Goal: Task Accomplishment & Management: Manage account settings

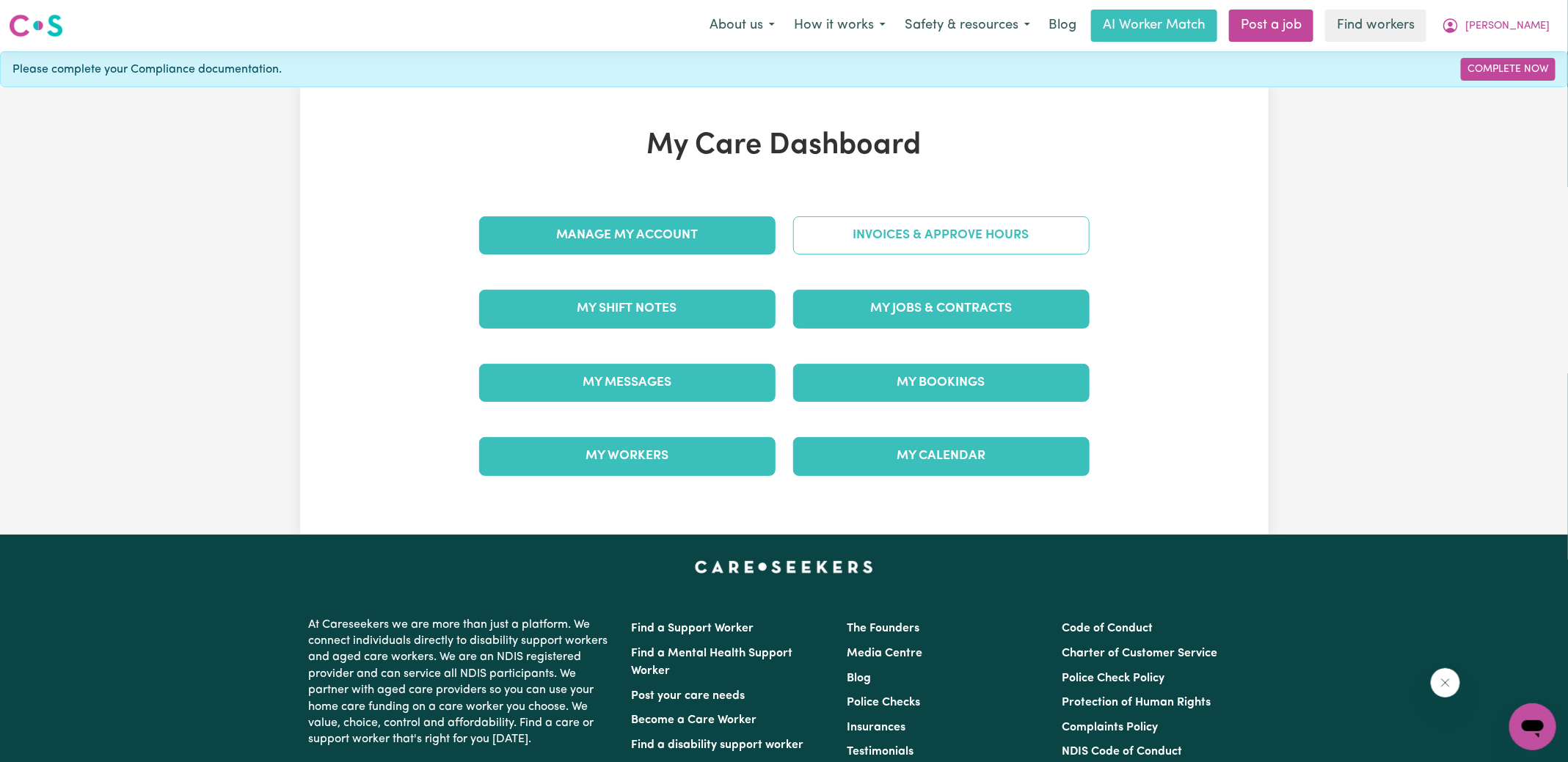
click at [807, 232] on link "Invoices & Approve Hours" at bounding box center [941, 236] width 297 height 39
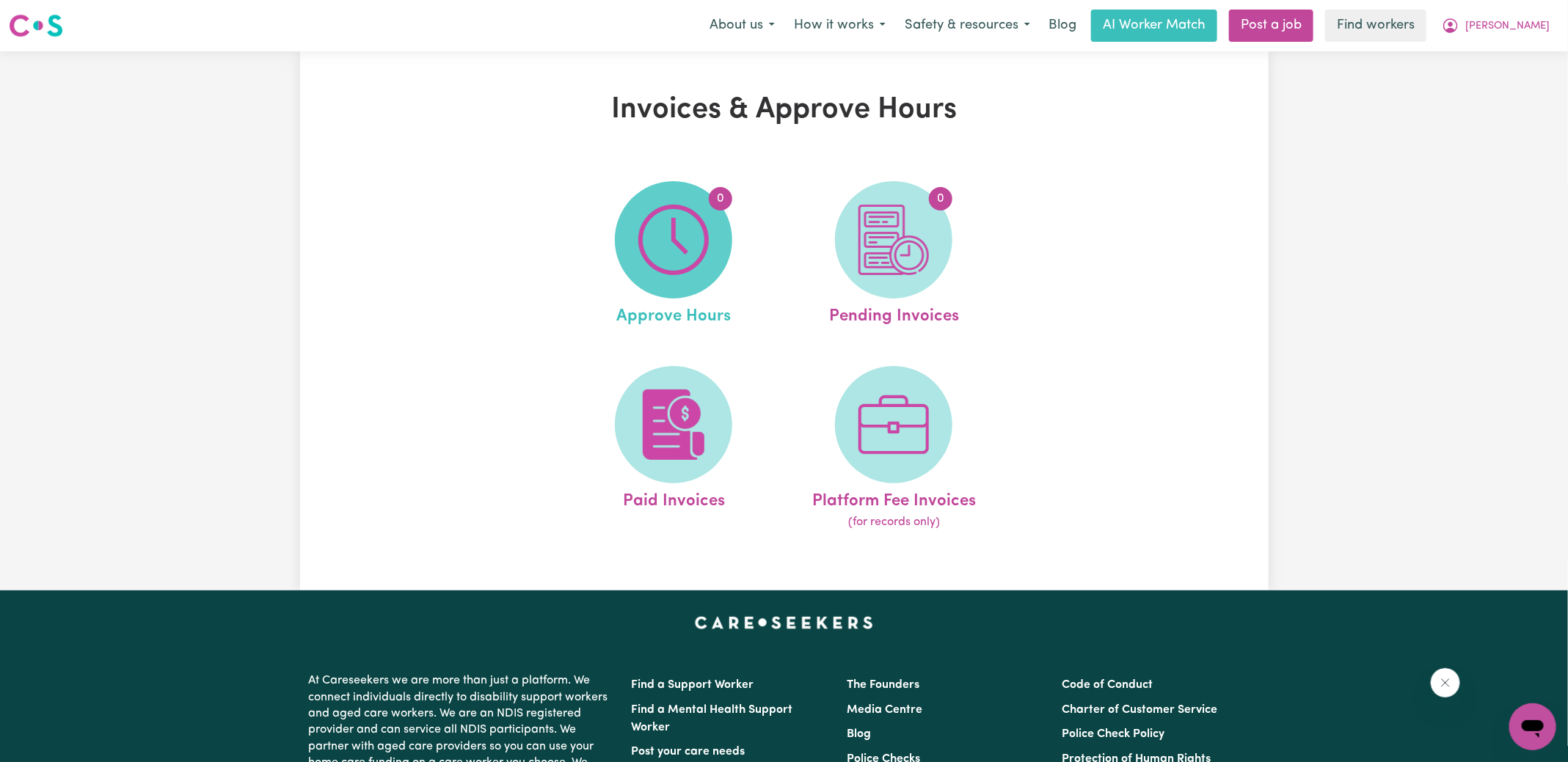
click at [628, 251] on span "0" at bounding box center [673, 239] width 118 height 118
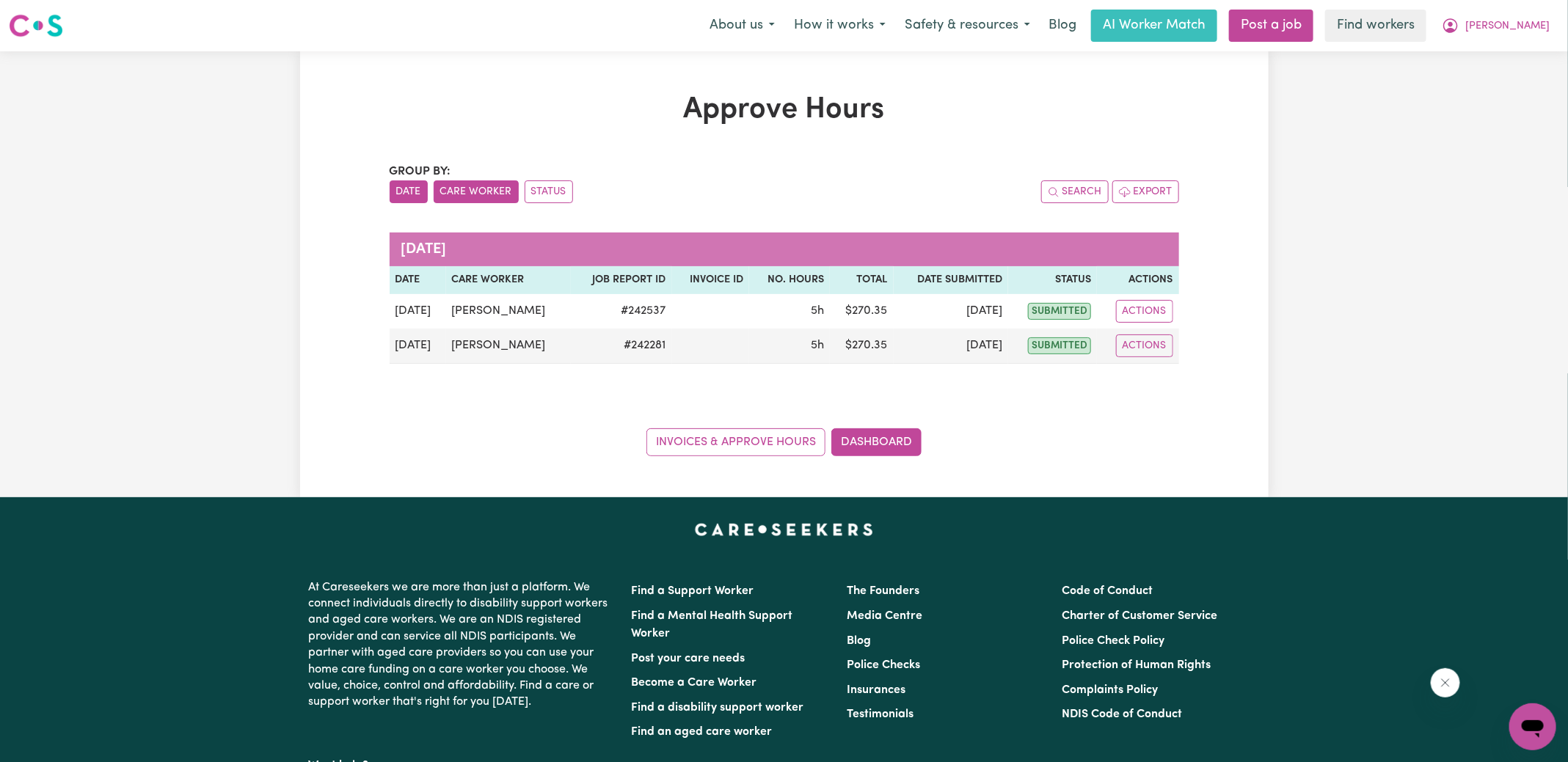
click at [490, 181] on button "Care Worker" at bounding box center [476, 191] width 85 height 23
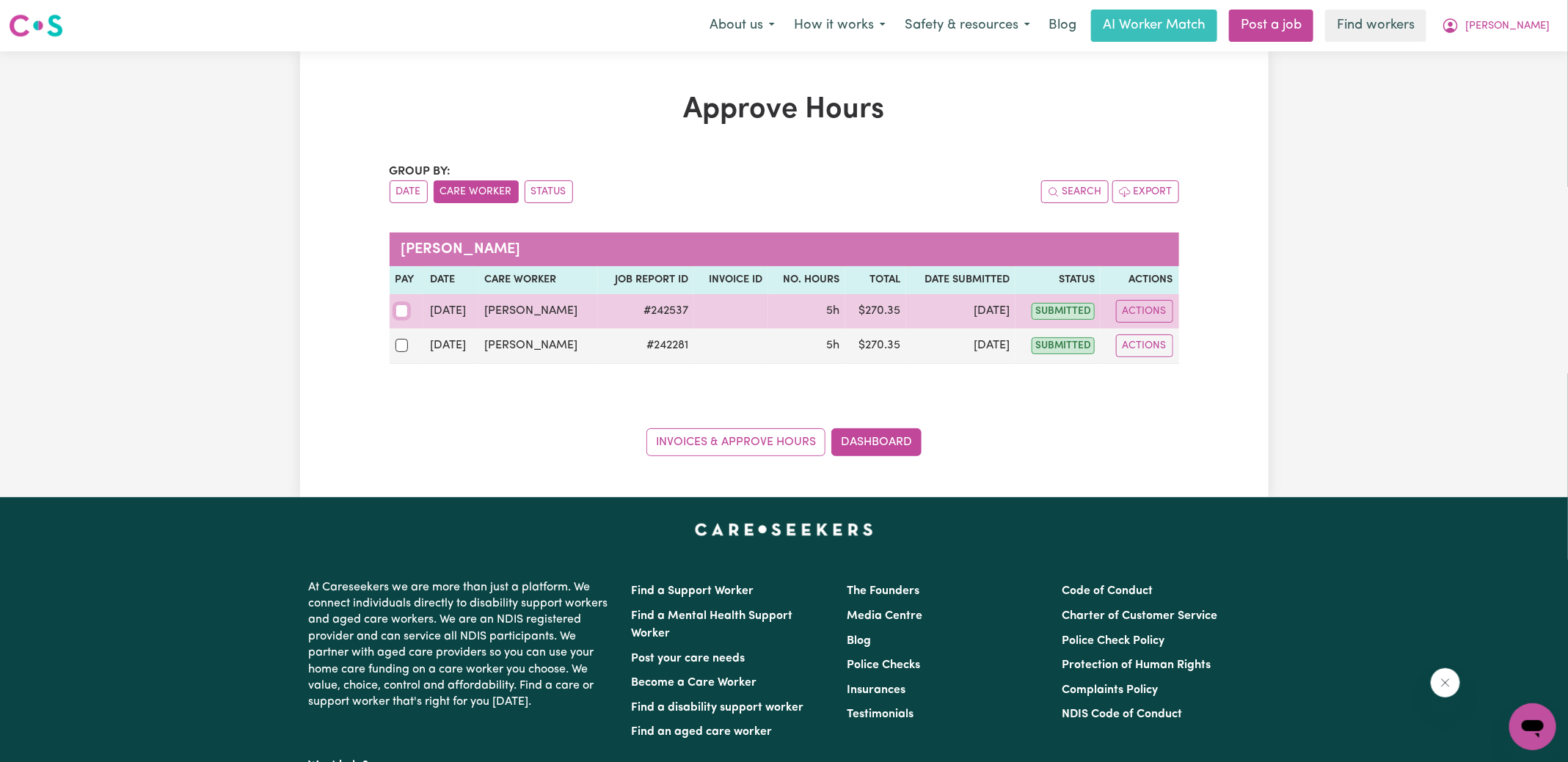
click at [403, 312] on input "checkbox" at bounding box center [402, 311] width 13 height 13
checkbox input "true"
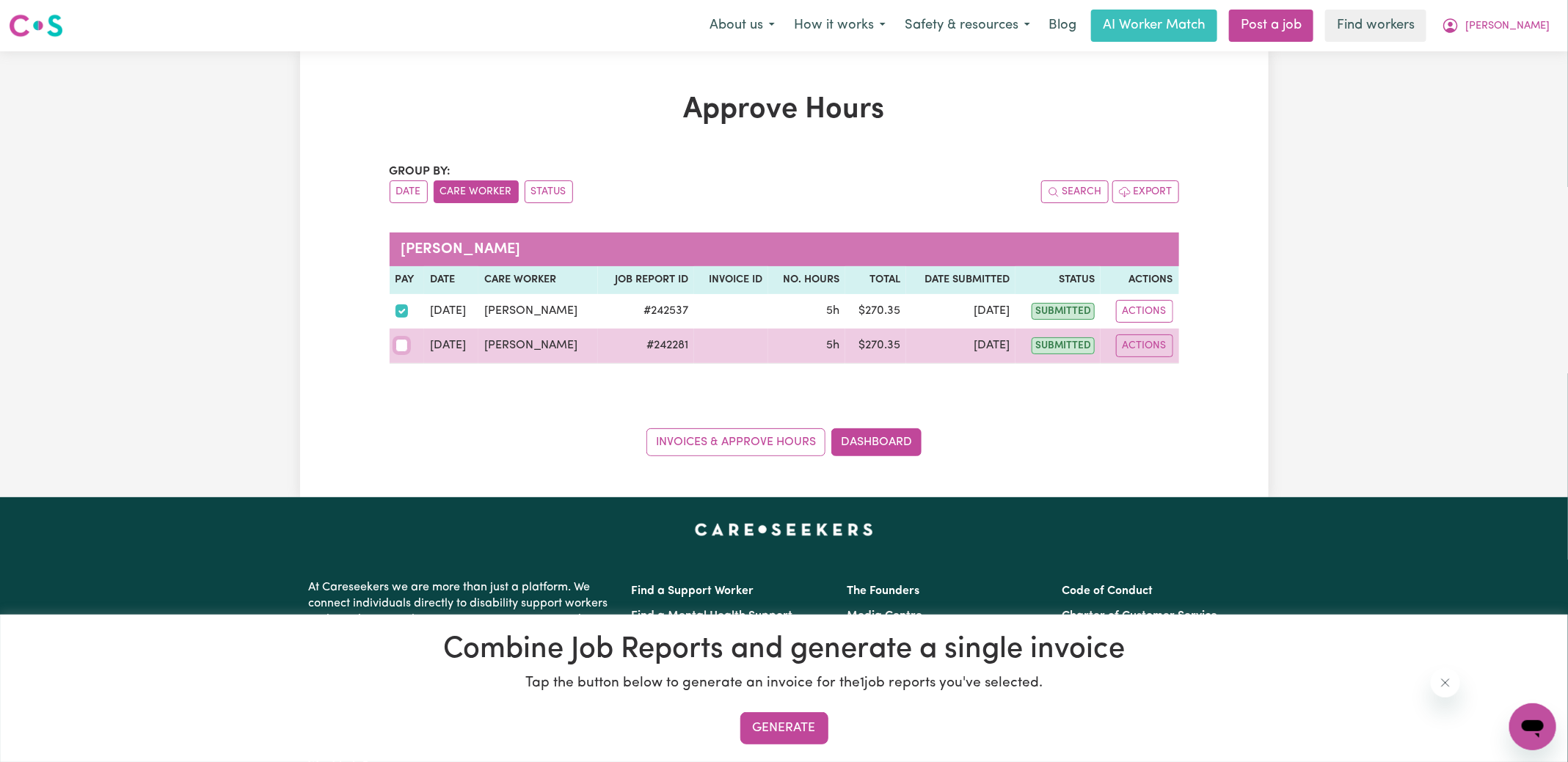
click at [404, 347] on input "checkbox" at bounding box center [402, 345] width 13 height 13
checkbox input "true"
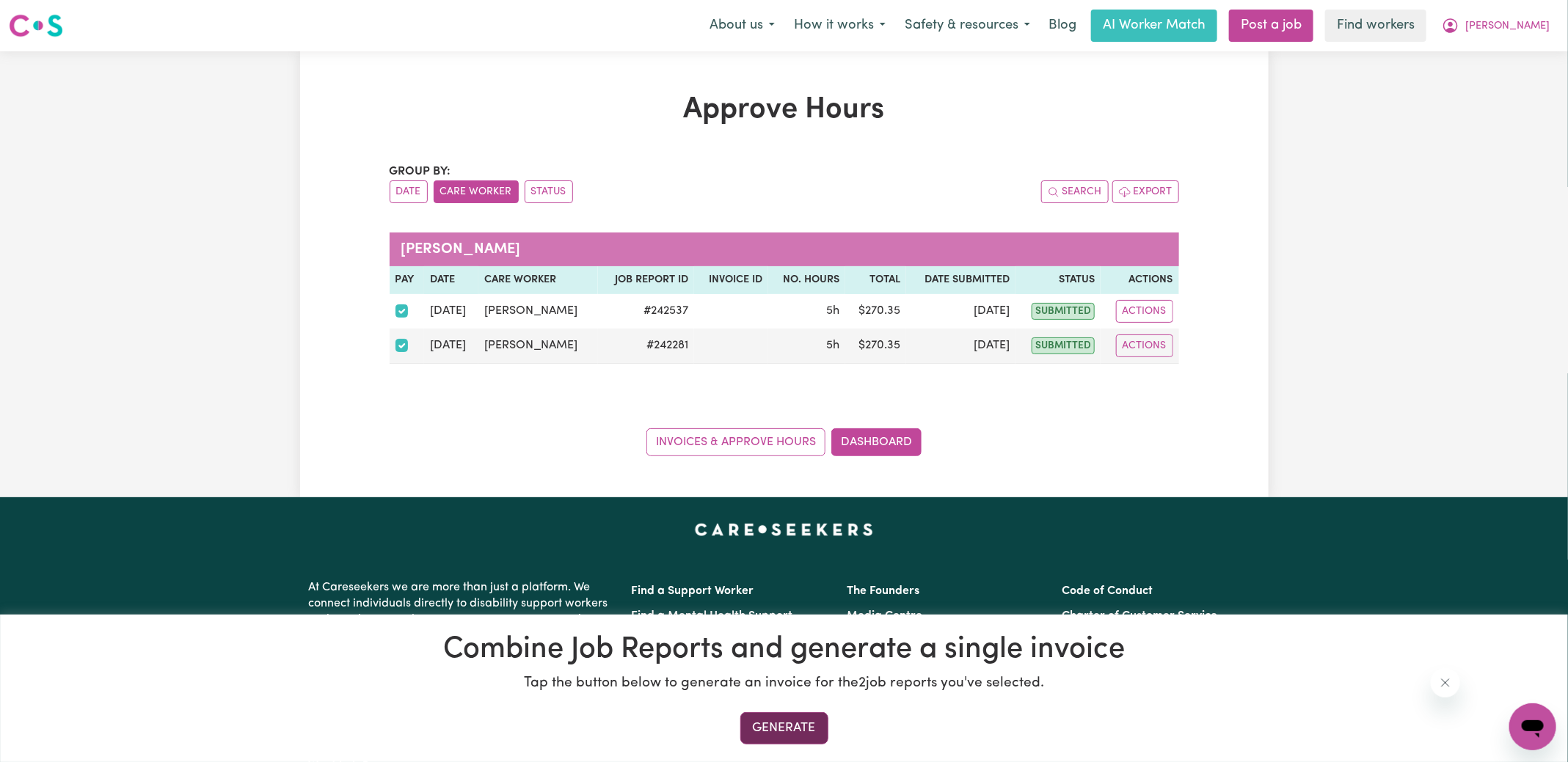
click at [785, 722] on button "Generate" at bounding box center [784, 728] width 88 height 33
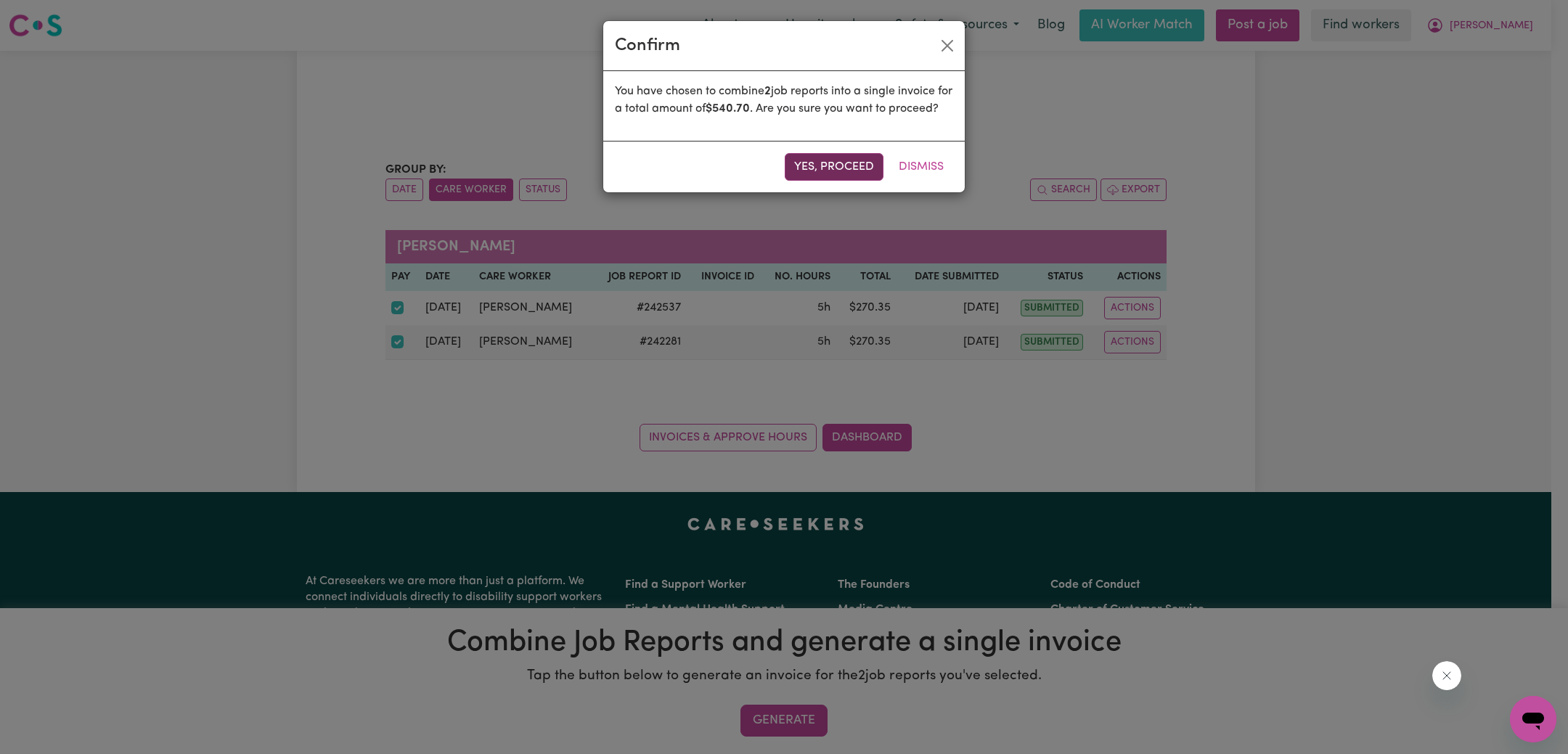
click at [837, 181] on button "Yes, proceed" at bounding box center [833, 166] width 99 height 27
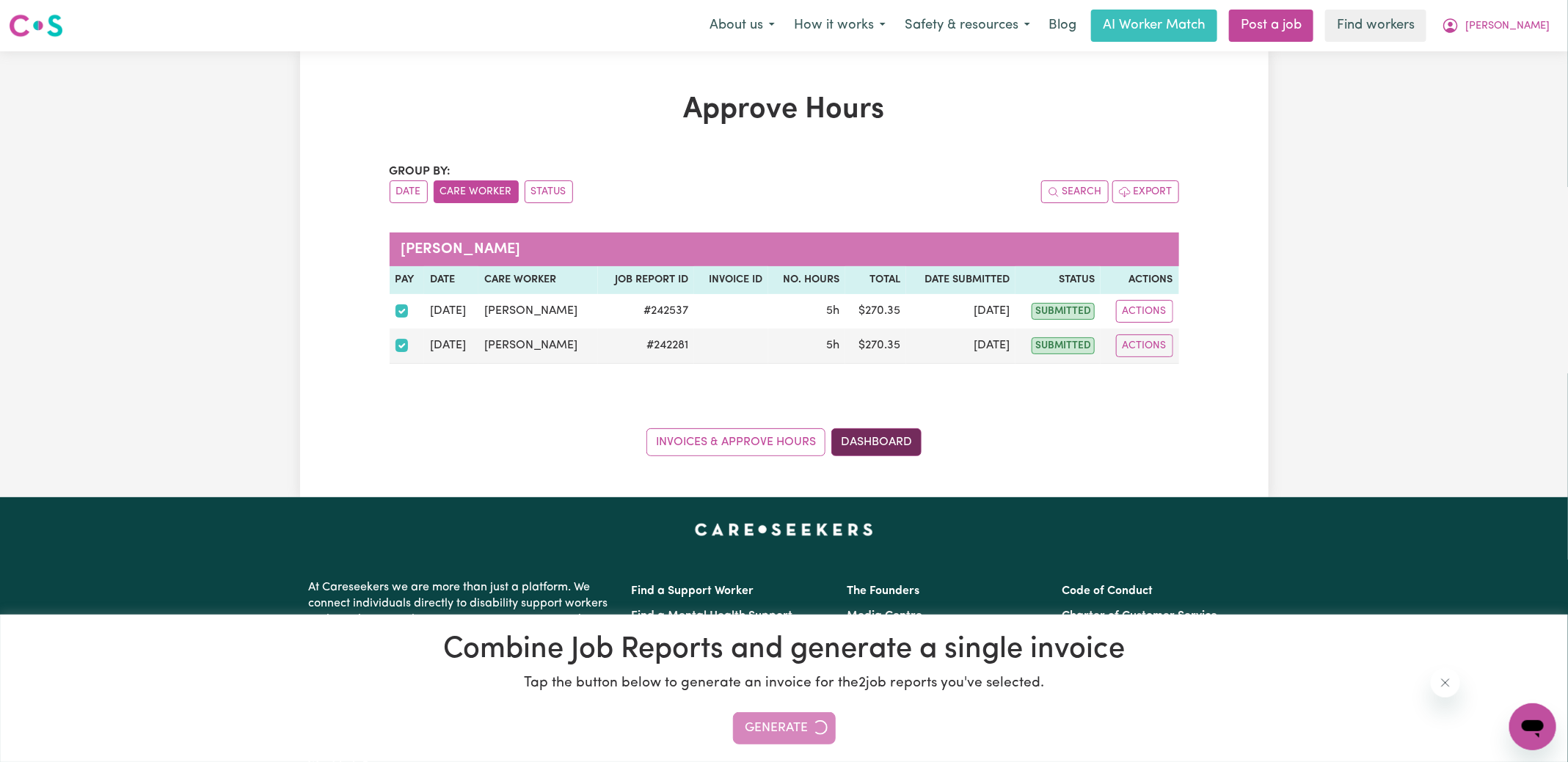
click at [887, 437] on link "Dashboard" at bounding box center [876, 442] width 90 height 28
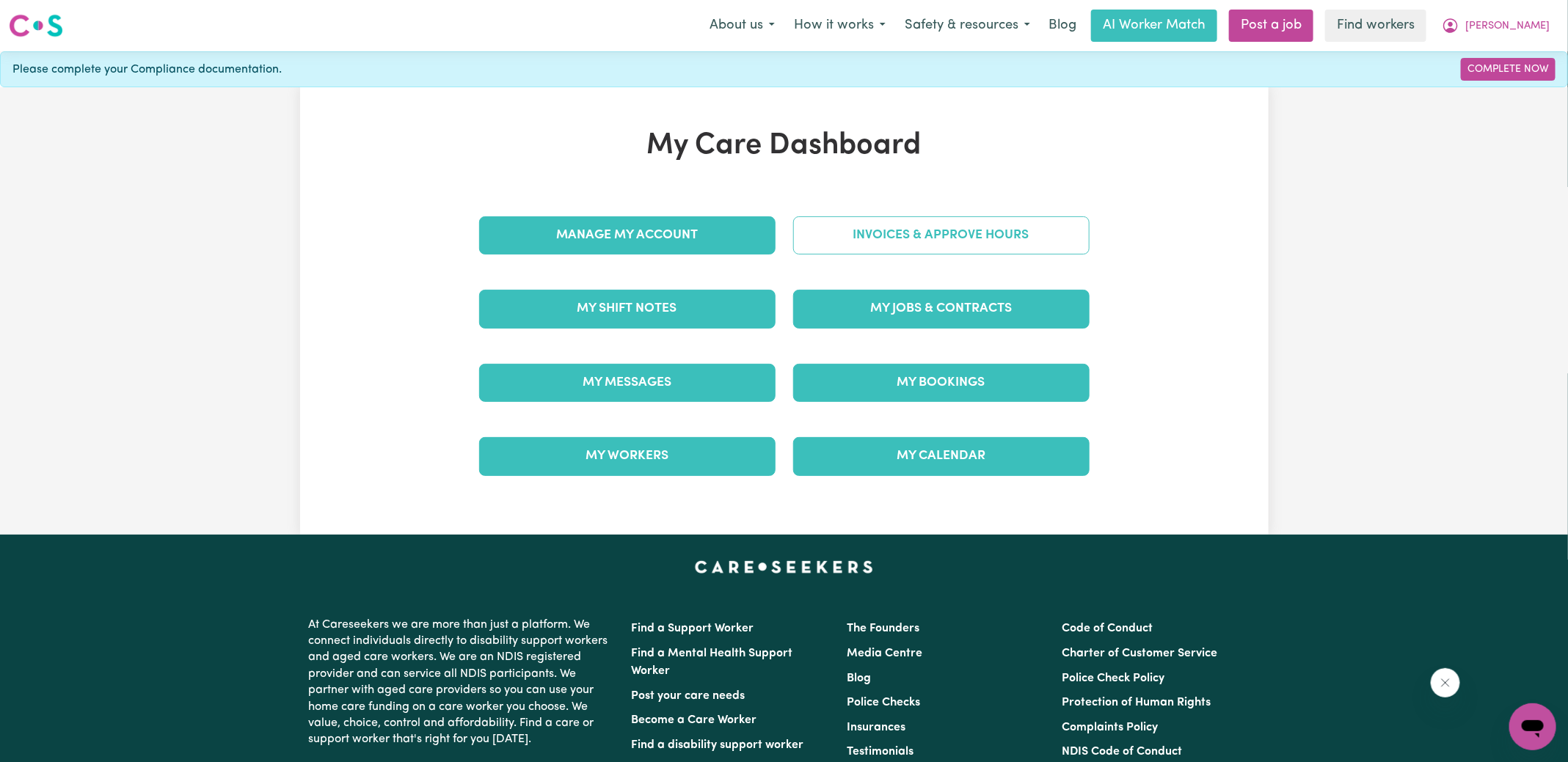
click at [946, 230] on link "Invoices & Approve Hours" at bounding box center [941, 236] width 297 height 39
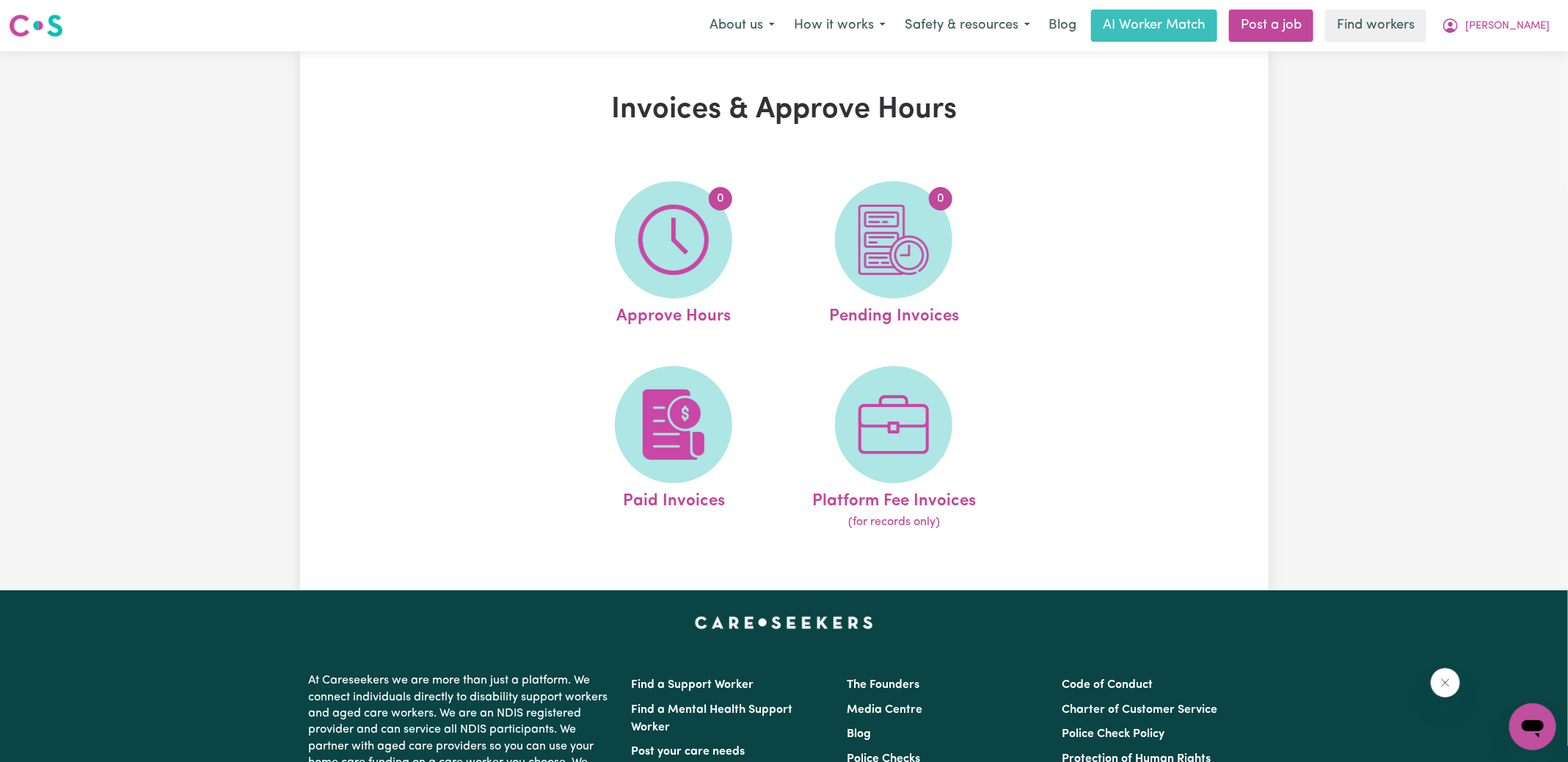
click at [941, 251] on span "0" at bounding box center [894, 239] width 118 height 118
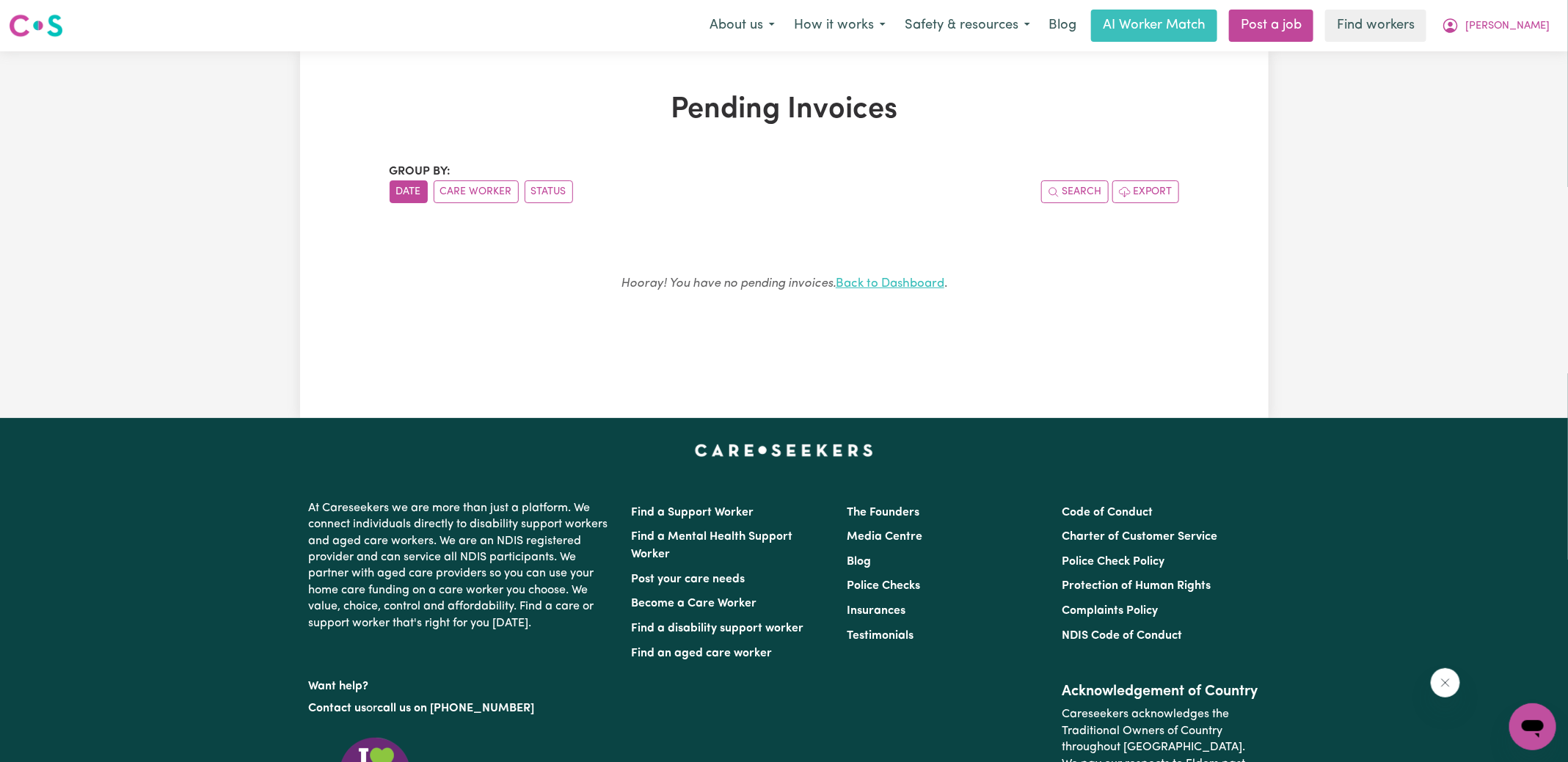
click at [891, 288] on link "Back to Dashboard" at bounding box center [890, 283] width 109 height 13
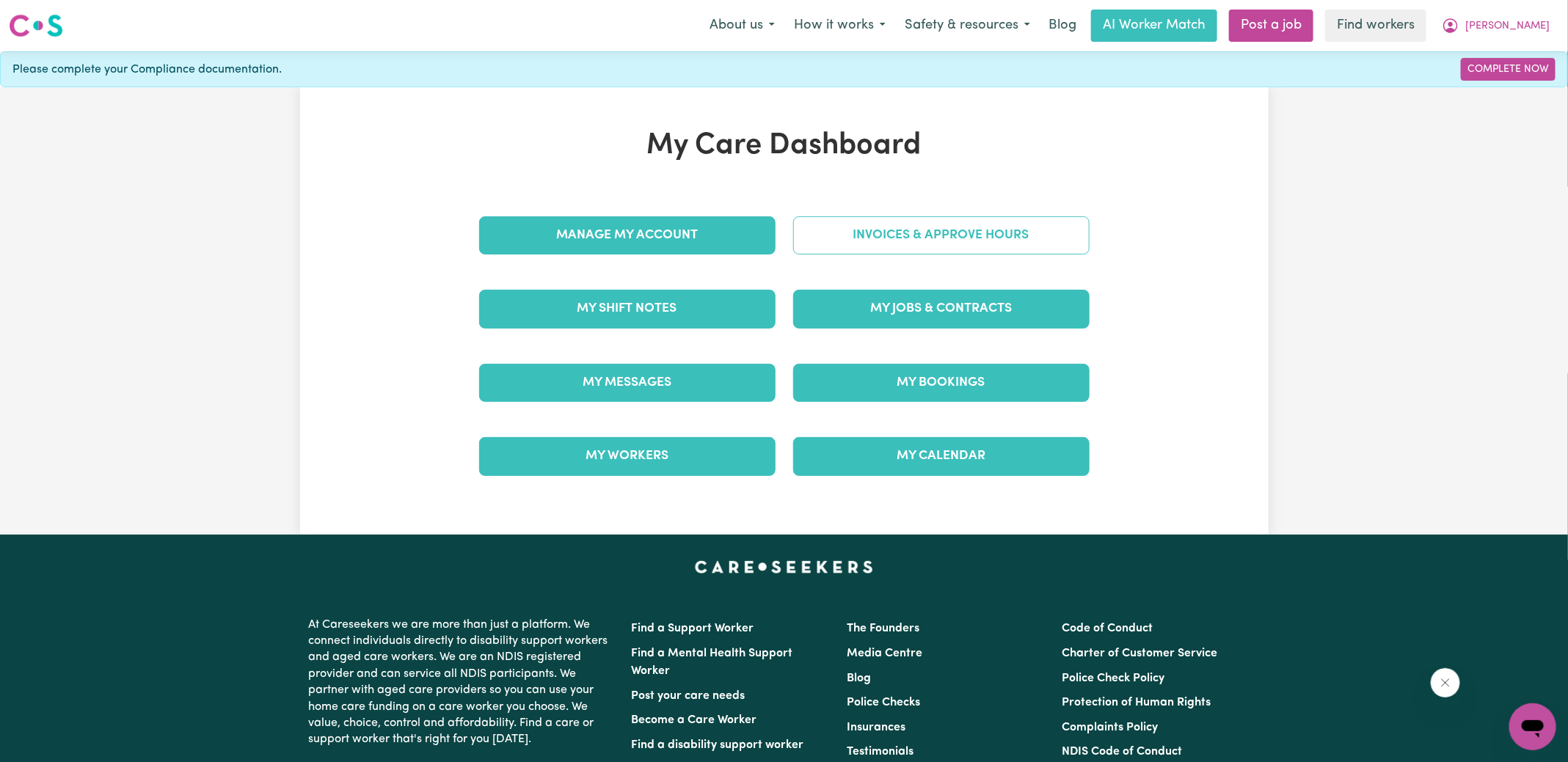
click at [891, 233] on link "Invoices & Approve Hours" at bounding box center [941, 236] width 297 height 39
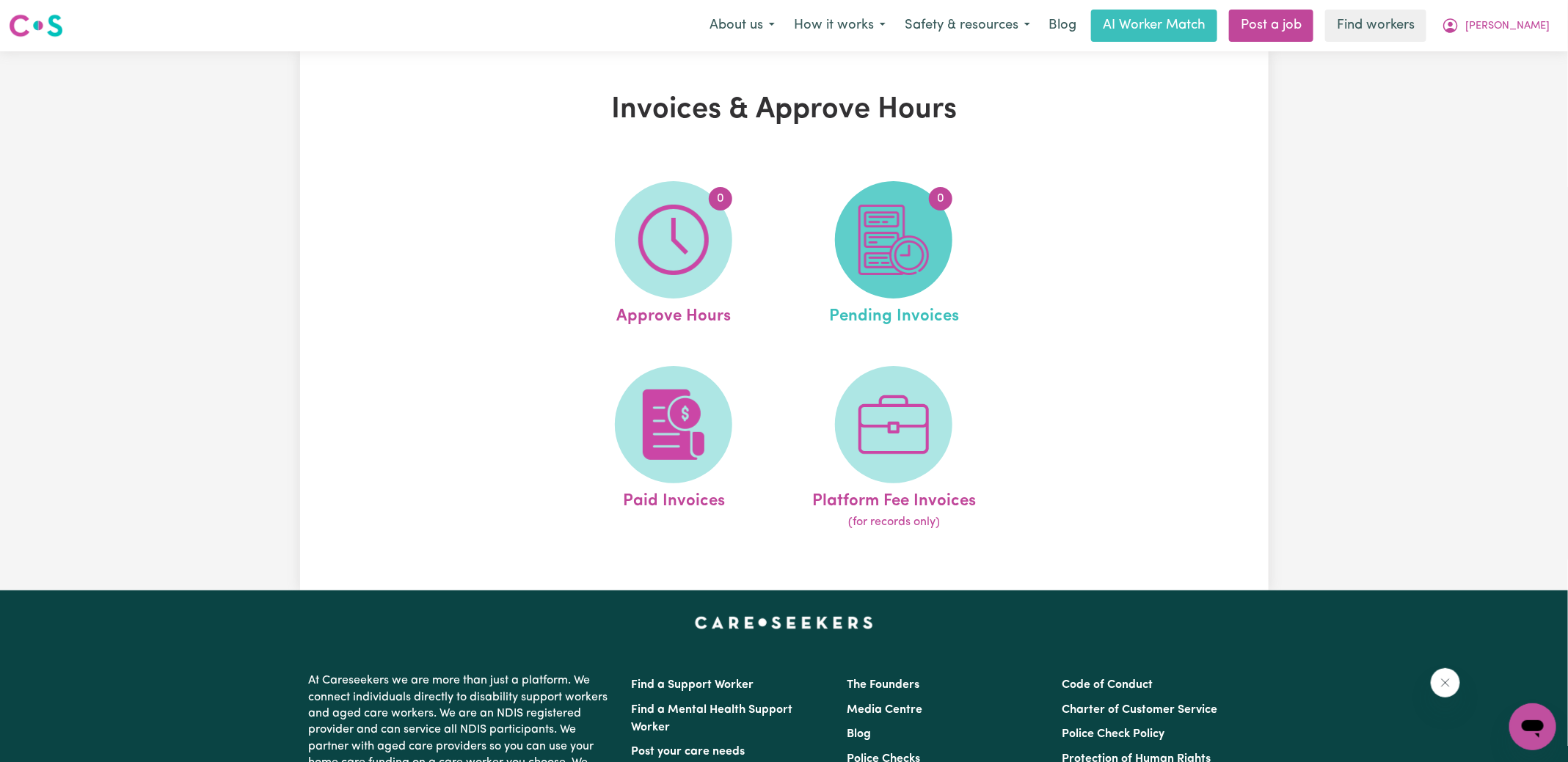
click at [891, 249] on img at bounding box center [893, 239] width 70 height 70
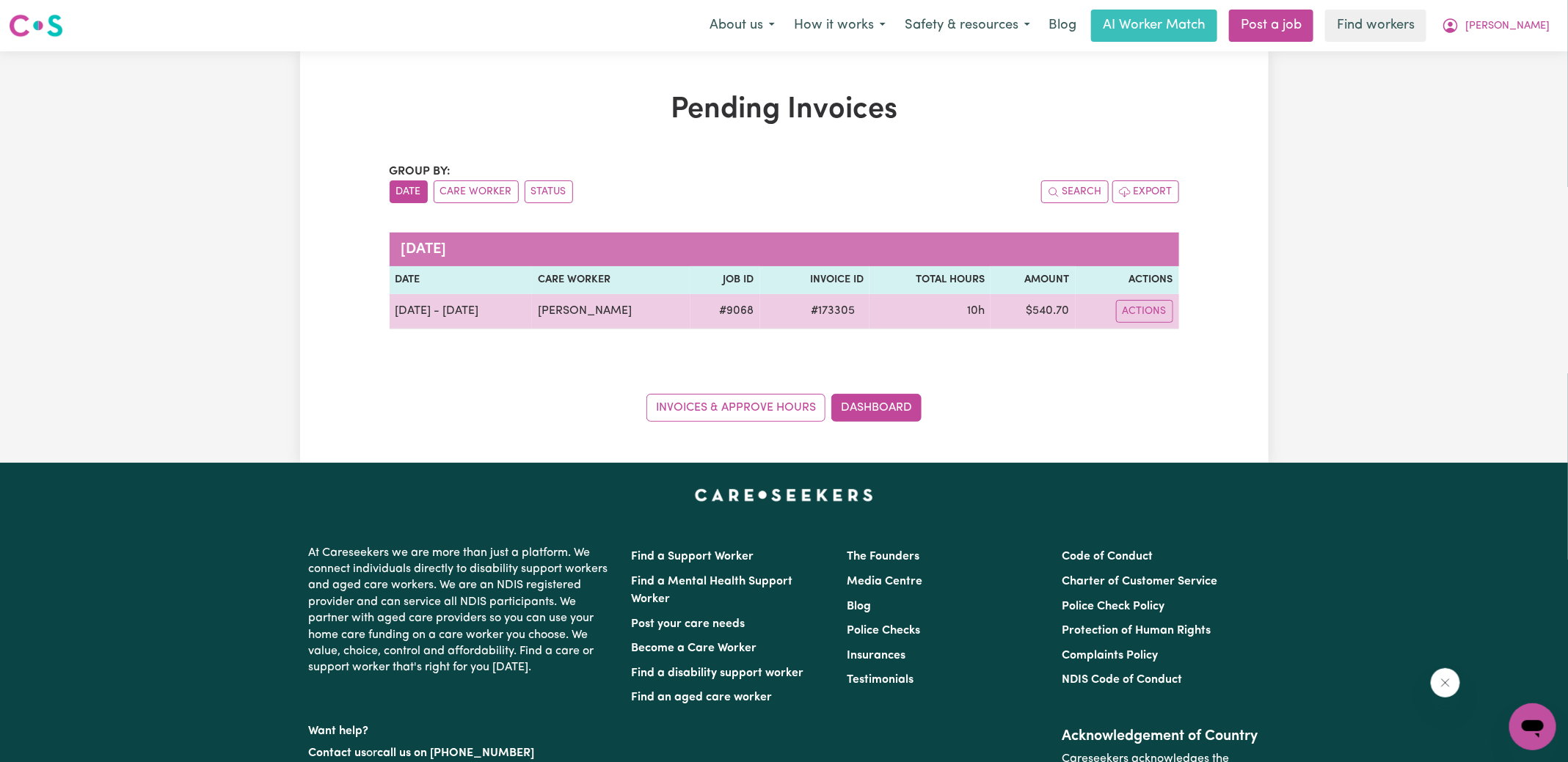
click at [834, 305] on span "# 173305" at bounding box center [833, 311] width 61 height 18
click at [833, 305] on span "# 173305" at bounding box center [833, 311] width 61 height 18
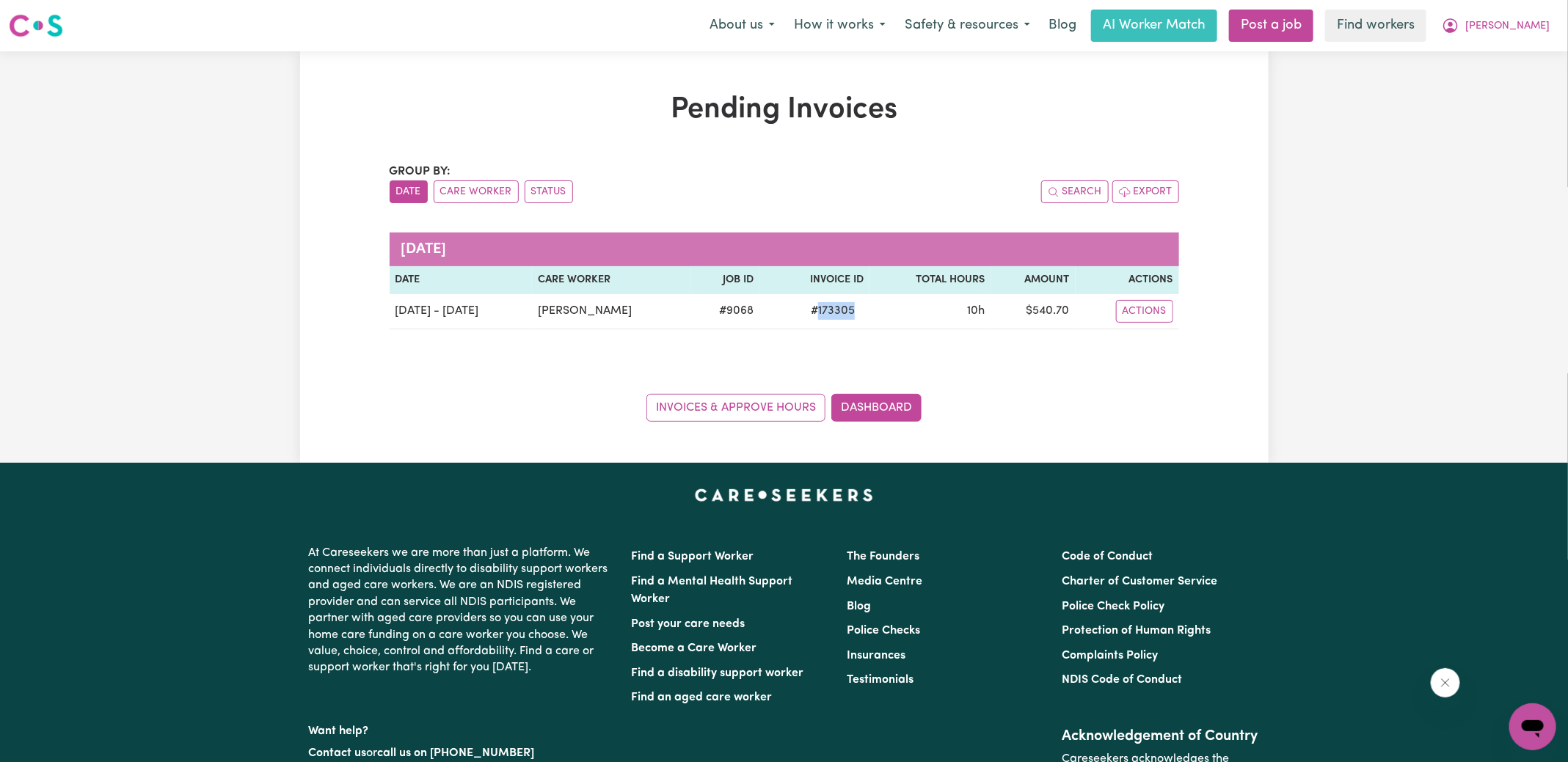
copy span "173305"
click at [1460, 17] on icon "My Account" at bounding box center [1451, 26] width 18 height 18
click at [1473, 89] on link "Logout" at bounding box center [1501, 84] width 116 height 28
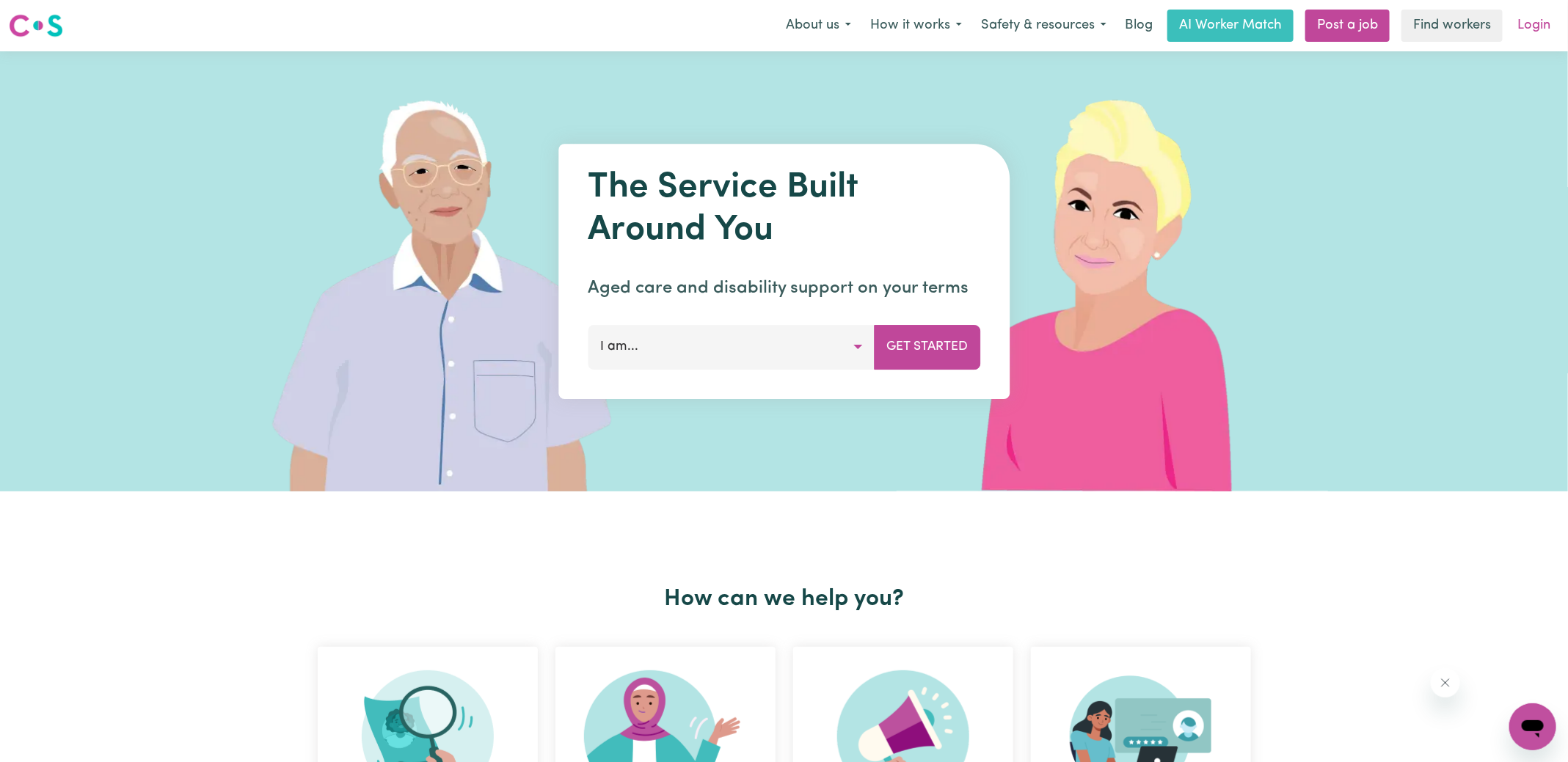
click at [1531, 23] on link "Login" at bounding box center [1533, 26] width 50 height 33
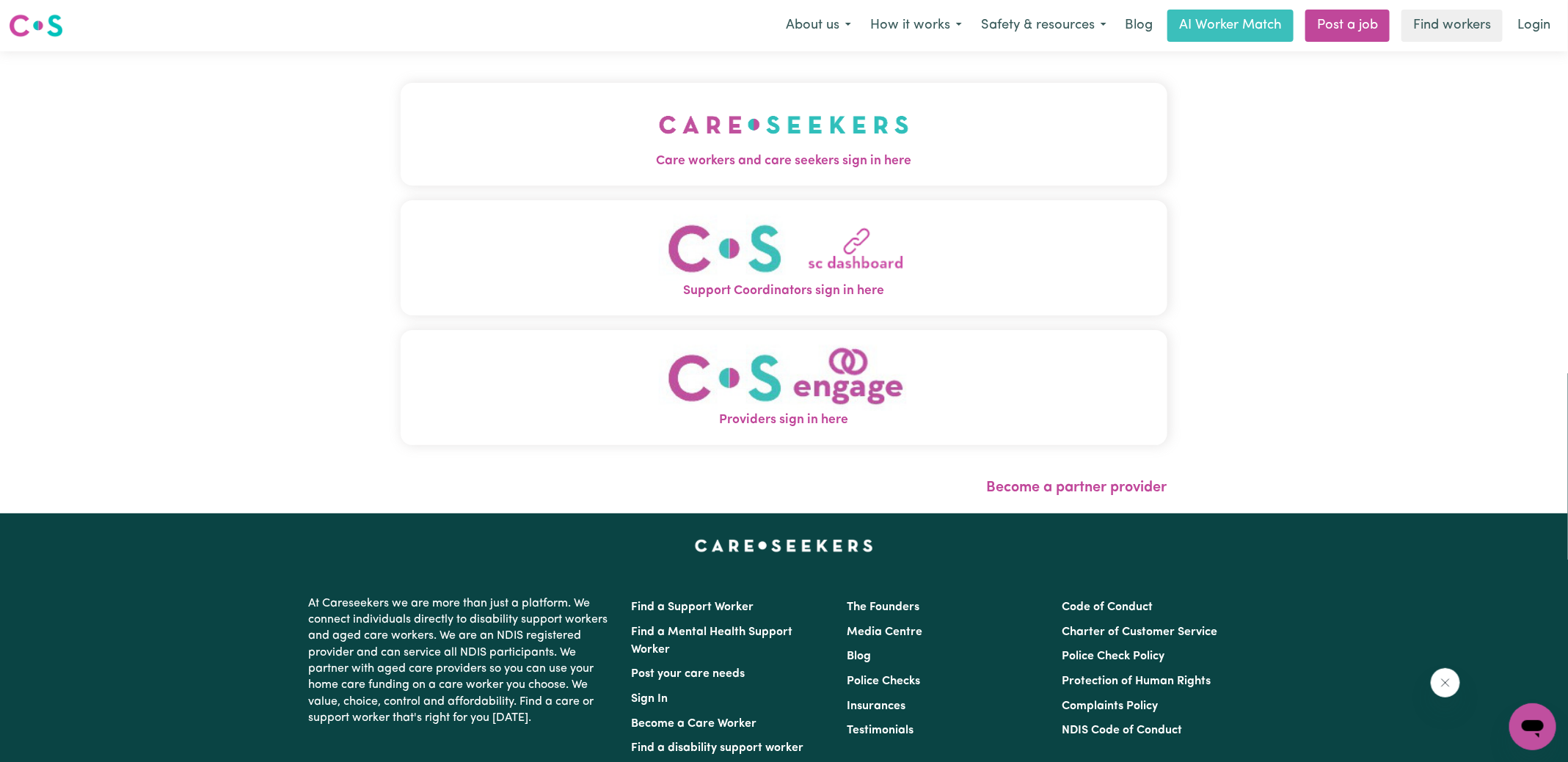
click at [898, 161] on span "Care workers and care seekers sign in here" at bounding box center [784, 160] width 767 height 19
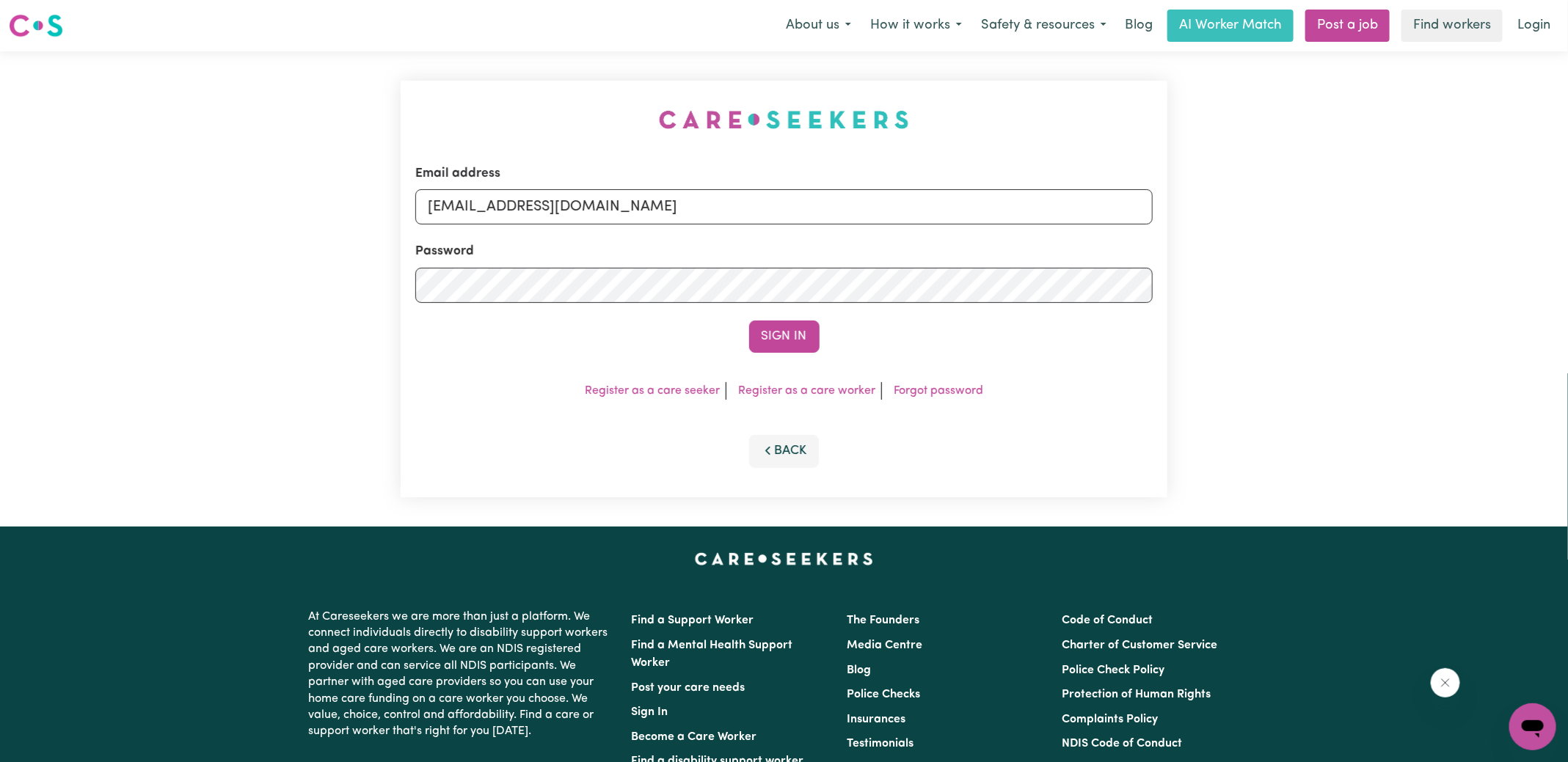
click at [501, 108] on div "Email address [EMAIL_ADDRESS][DOMAIN_NAME] Password Sign In Register as a care …" at bounding box center [784, 289] width 785 height 475
drag, startPoint x: 502, startPoint y: 206, endPoint x: 1225, endPoint y: 363, distance: 739.8
click at [1225, 363] on div "Email address [EMAIL_ADDRESS][DOMAIN_NAME] Password Sign In Register as a care …" at bounding box center [784, 289] width 1568 height 475
type input "[EMAIL_ADDRESS][DOMAIN_NAME]"
click at [749, 321] on button "Sign In" at bounding box center [784, 336] width 70 height 33
